Goal: Task Accomplishment & Management: Use online tool/utility

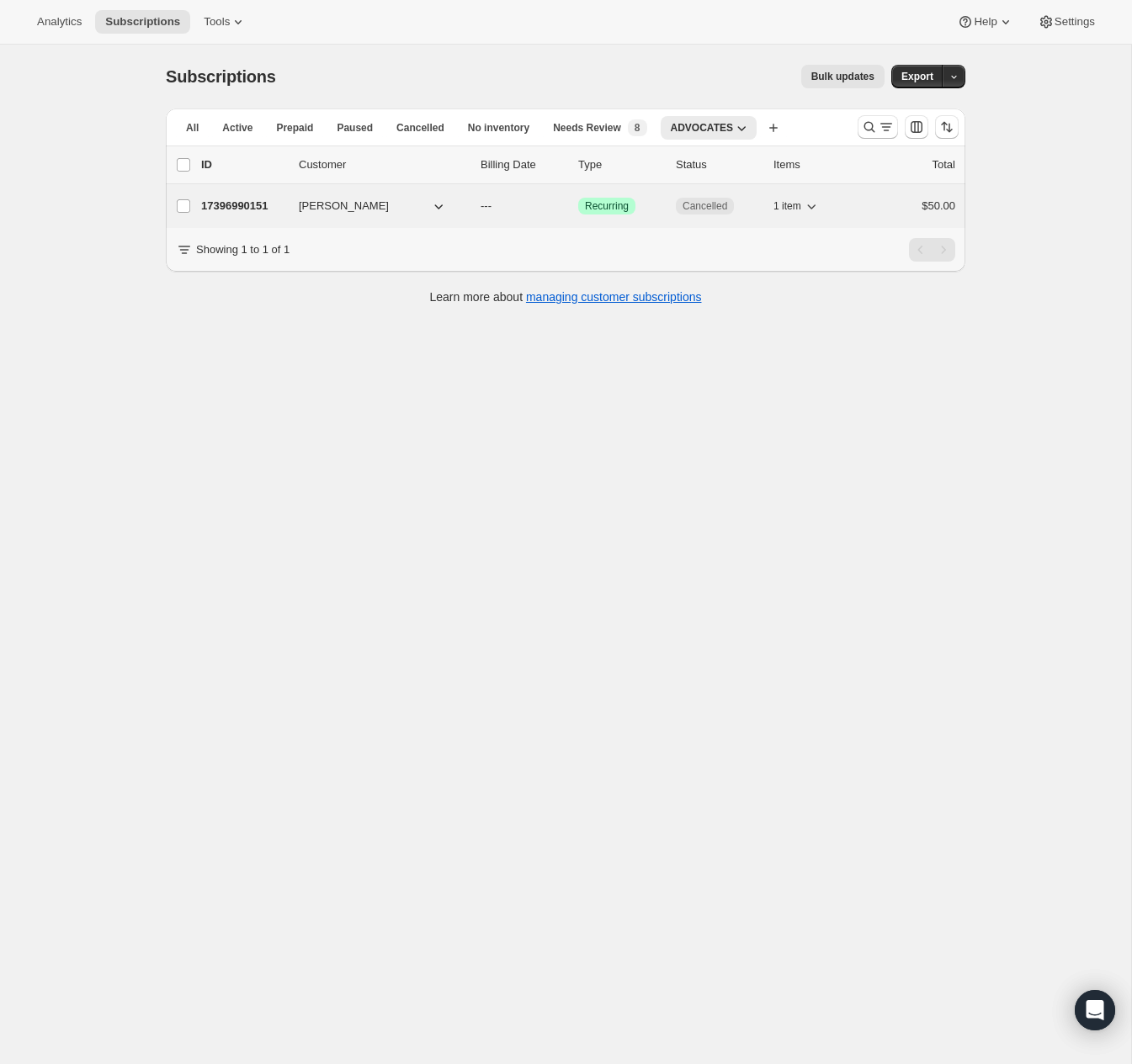
click at [260, 204] on p "17396990151" at bounding box center [243, 207] width 84 height 17
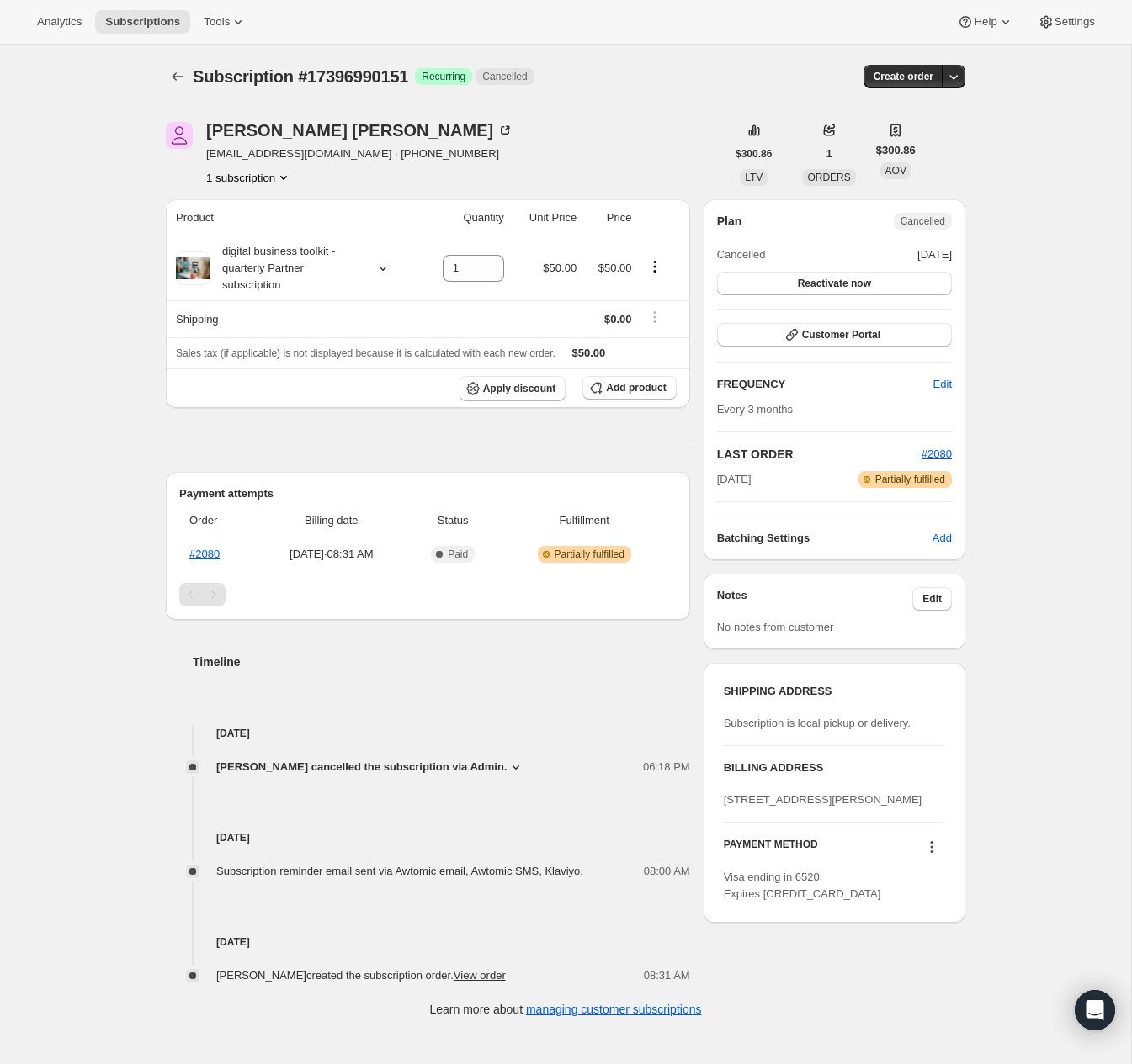
click at [171, 89] on div "Subscription #17396990151. This page is ready Subscription #17396990151 Success…" at bounding box center [565, 77] width 799 height 64
click at [180, 76] on icon "Subscriptions" at bounding box center [177, 77] width 17 height 17
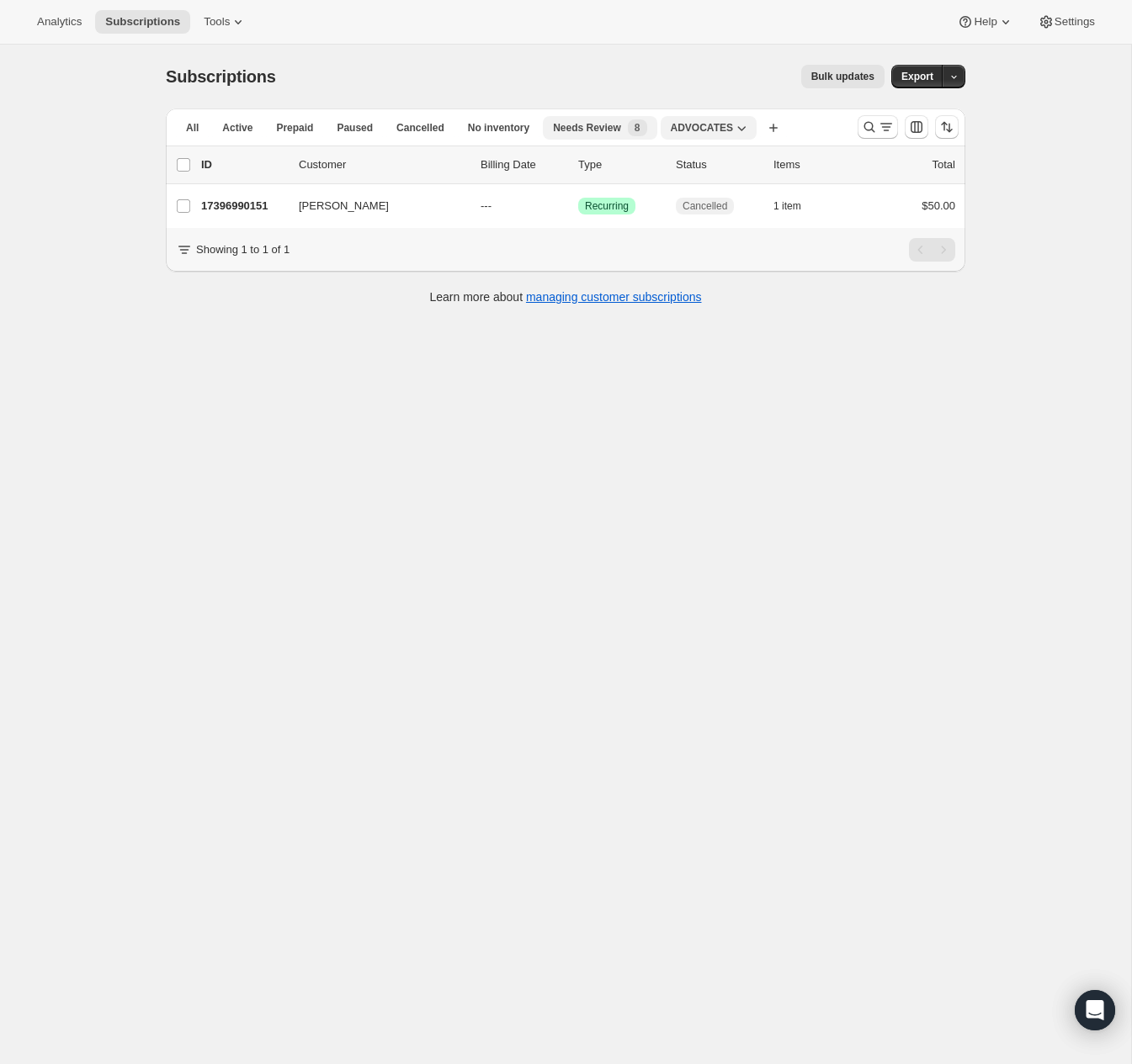
click at [601, 133] on span "Needs Review" at bounding box center [587, 128] width 68 height 14
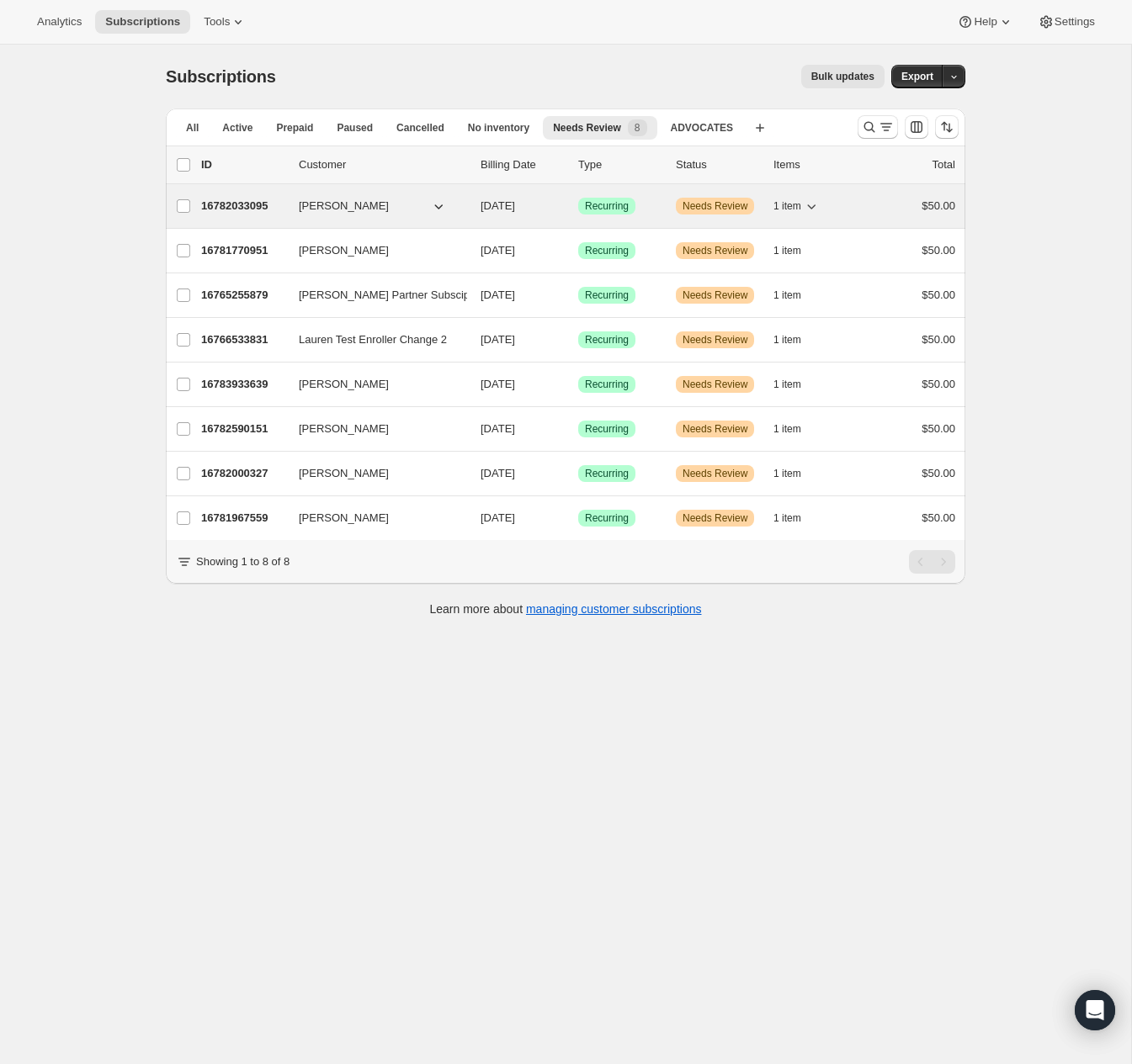
click at [251, 207] on p "16782033095" at bounding box center [243, 207] width 84 height 17
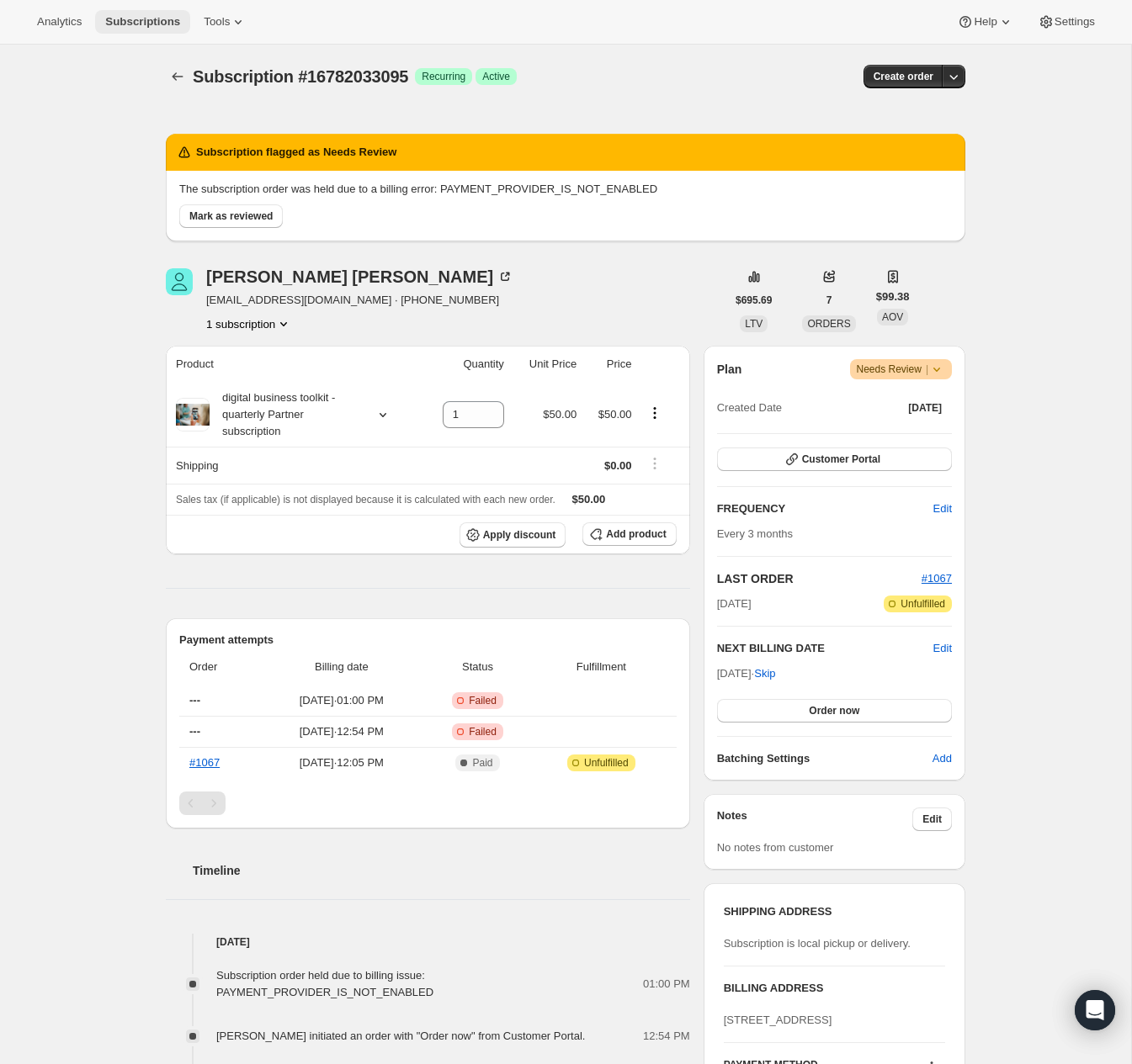
click at [150, 15] on button "Subscriptions" at bounding box center [142, 22] width 95 height 23
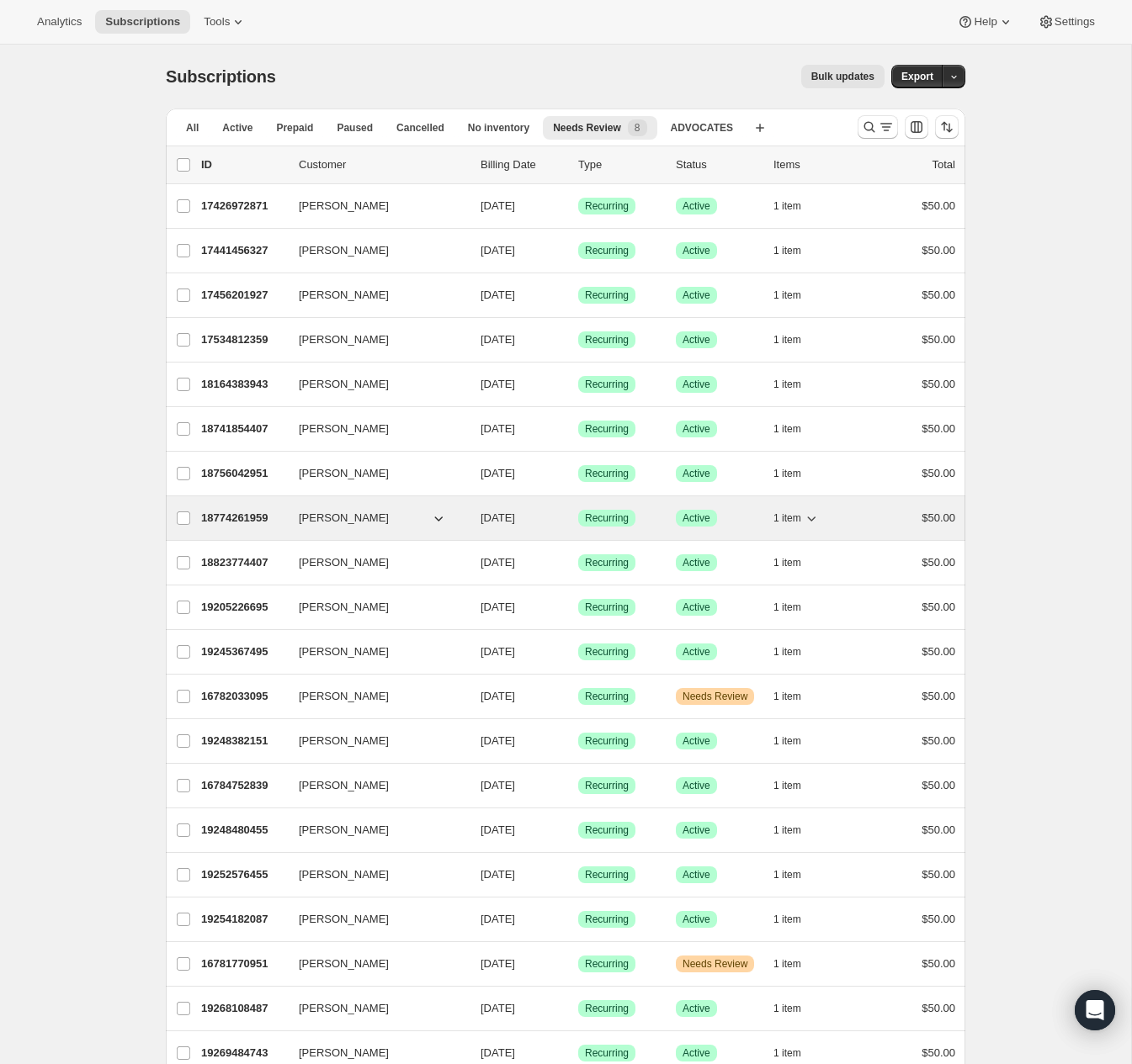
click at [255, 514] on p "18774261959" at bounding box center [243, 519] width 84 height 17
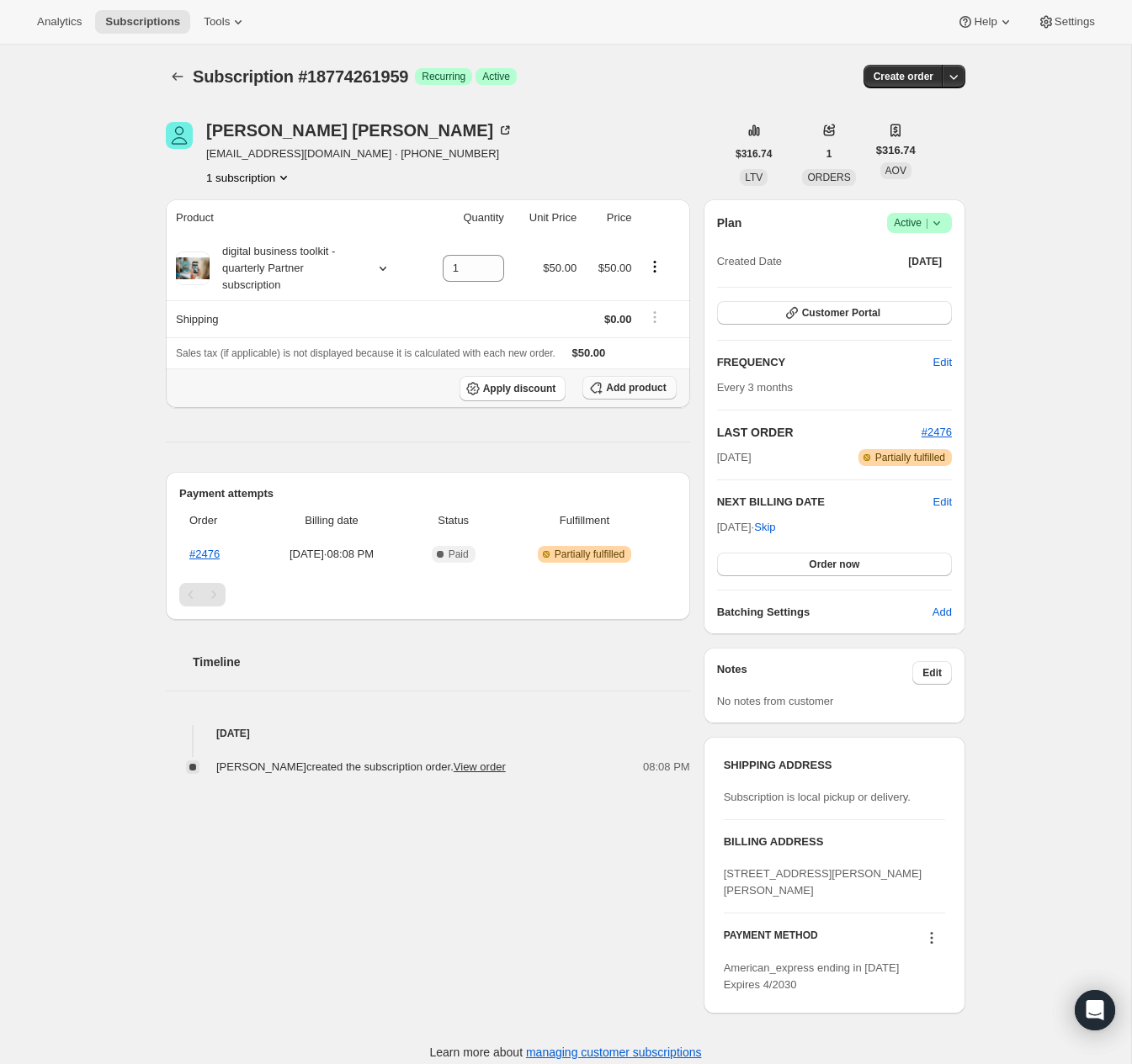
click at [616, 389] on span "Add product" at bounding box center [635, 388] width 59 height 14
